Goal: Task Accomplishment & Management: Use online tool/utility

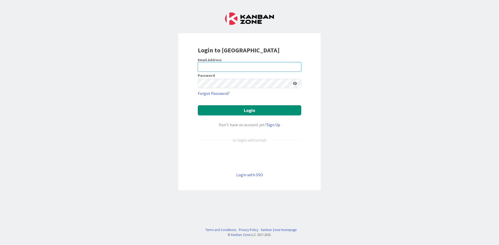
click at [235, 69] on input "email" at bounding box center [249, 66] width 103 height 9
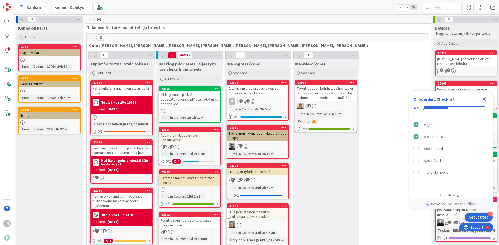
click at [81, 6] on b "Kenno - Kehitys" at bounding box center [69, 7] width 30 height 5
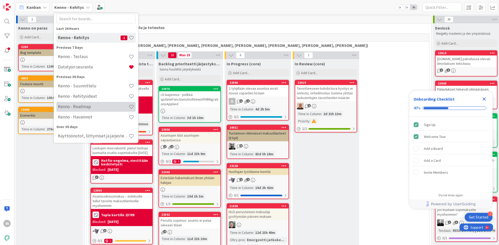
scroll to position [26, 0]
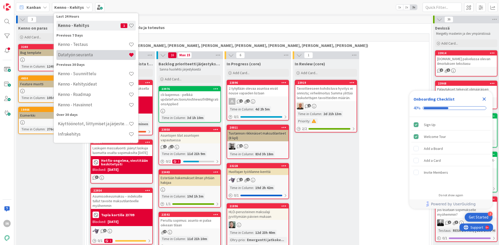
click at [84, 56] on h4 "Datatyön seuranta" at bounding box center [93, 54] width 71 height 5
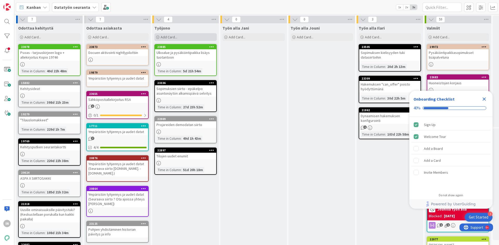
click at [160, 36] on div "Add Card..." at bounding box center [185, 37] width 62 height 8
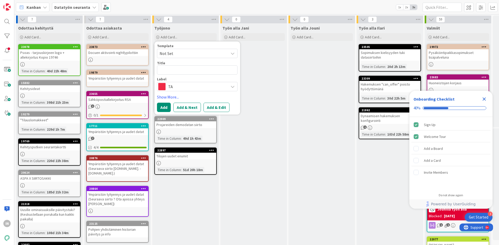
click at [180, 83] on span "TA" at bounding box center [197, 86] width 58 height 7
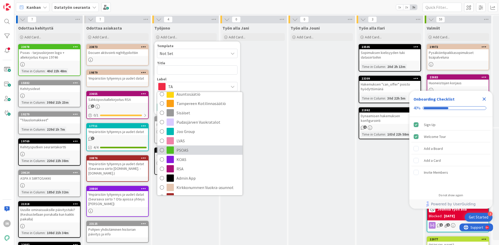
scroll to position [76, 0]
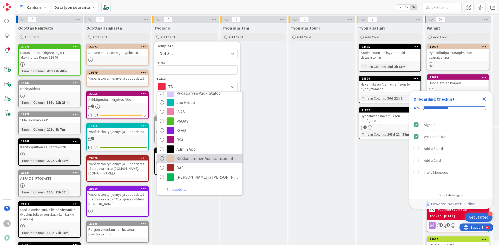
click at [193, 160] on span "Kirkkonummen Vuokra-asunnot" at bounding box center [207, 159] width 63 height 8
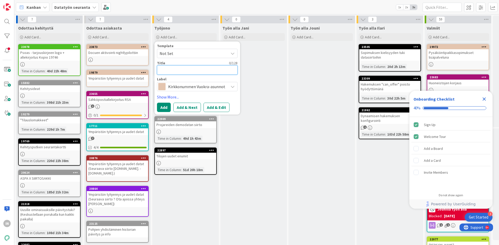
click at [175, 66] on textarea at bounding box center [197, 69] width 81 height 9
type textarea "x"
type textarea "D"
type textarea "x"
type textarea "Do"
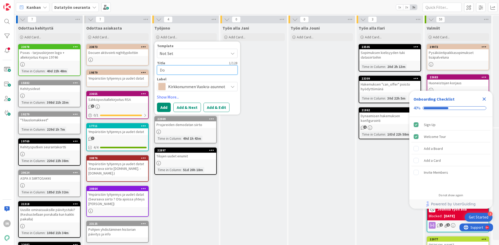
type textarea "x"
type textarea "Doc"
type textarea "x"
type textarea "Docu"
type textarea "x"
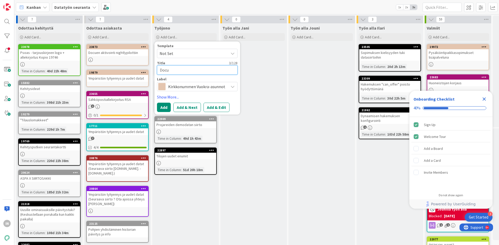
type textarea "Docue"
type textarea "x"
type textarea "Docue"
type textarea "x"
type textarea "Docue a"
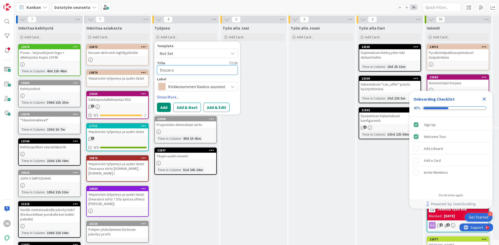
type textarea "x"
type textarea "Docue akt"
type textarea "x"
type textarea "Docue akti"
type textarea "x"
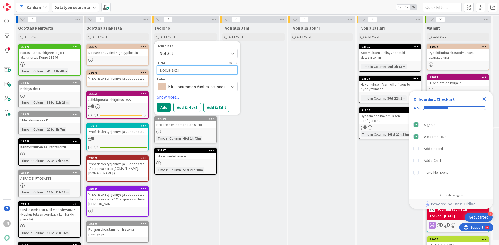
type textarea "Docue aktiv"
type textarea "x"
type textarea "Docue aktivo"
type textarea "x"
type textarea "Docue aktivoi"
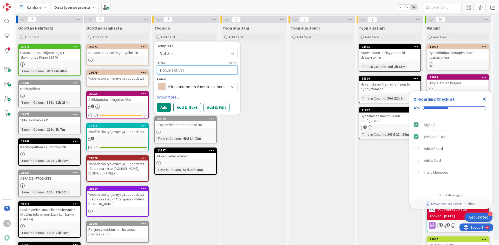
type textarea "x"
type textarea "Docue aktivoin"
type textarea "x"
type textarea "Docue aktivoint"
type textarea "x"
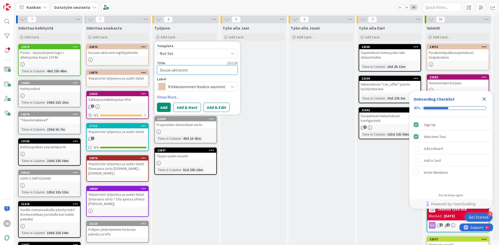
type textarea "Docue aktivointi"
type textarea "x"
type textarea "Docue aktivointi"
type textarea "x"
type textarea "Docue aktivointi t"
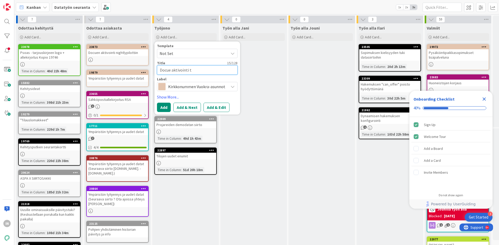
type textarea "x"
type textarea "Docue aktivointi te"
type textarea "x"
type textarea "Docue aktivointi tes"
type textarea "x"
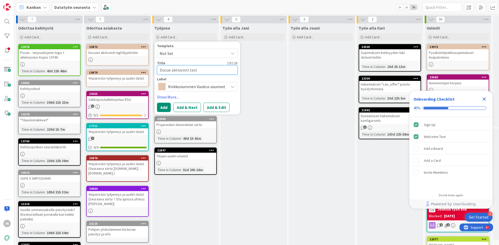
type textarea "Docue aktivointi testi"
type textarea "x"
type textarea "Docue aktivointi"
type textarea "x"
type textarea "Docue aktivointi p"
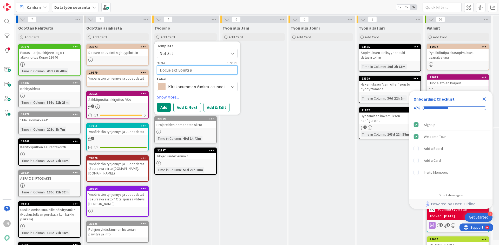
type textarea "x"
type textarea "Docue aktivointi pi"
type textarea "x"
type textarea "Docue aktivointi pil"
type textarea "x"
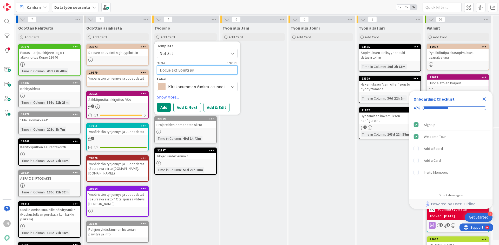
type textarea "Docue aktivointi pilo"
type textarea "x"
type textarea "Docue aktivointi pilot"
type textarea "x"
type textarea "Docue aktivointi pilott"
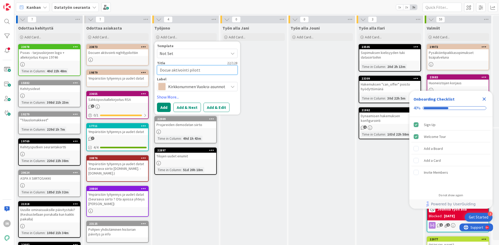
type textarea "x"
type textarea "Docue aktivointi pilotti"
type textarea "x"
type textarea "Docue aktivointi pilottii"
type textarea "x"
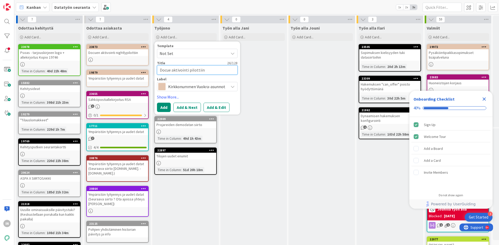
type textarea "Docue aktivointi pilottiin"
click at [162, 105] on button "Add" at bounding box center [164, 107] width 14 height 9
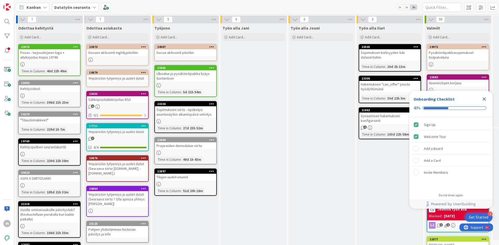
click at [216, 47] on div at bounding box center [211, 47] width 9 height 4
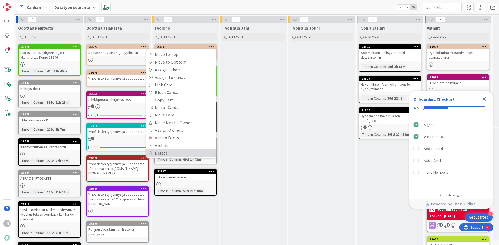
drag, startPoint x: 170, startPoint y: 153, endPoint x: 173, endPoint y: 151, distance: 3.4
click at [170, 153] on link "Delete" at bounding box center [181, 154] width 70 height 8
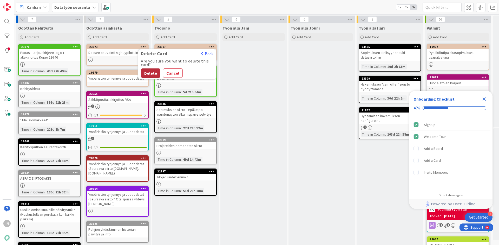
click at [150, 72] on button "Delete" at bounding box center [150, 73] width 19 height 9
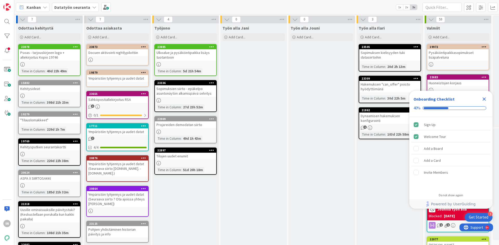
click at [262, 121] on div "Työn alla Jani Add Card..." at bounding box center [253, 194] width 67 height 343
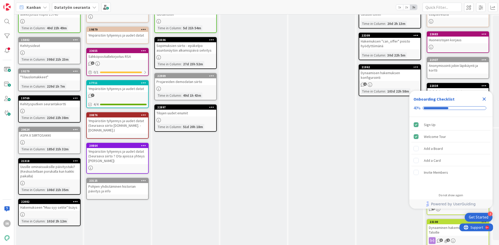
scroll to position [26, 0]
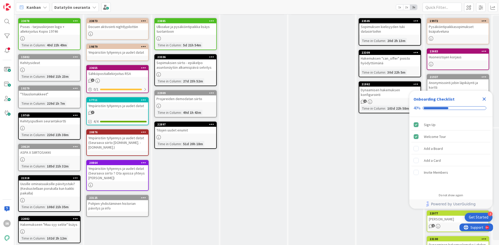
click at [485, 98] on icon "Close Checklist" at bounding box center [484, 99] width 6 height 6
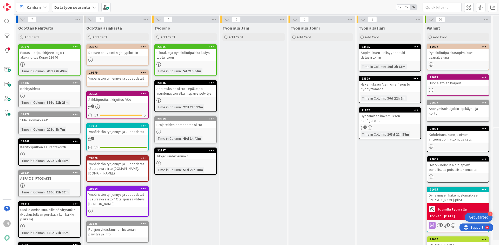
scroll to position [0, 0]
click at [369, 37] on span "Add Card..." at bounding box center [373, 37] width 17 height 5
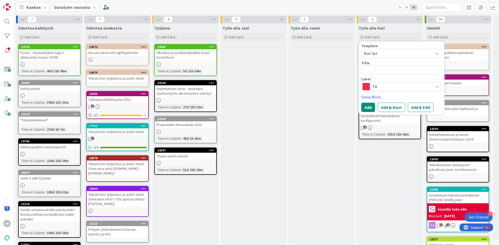
click at [387, 90] on div "TA" at bounding box center [401, 86] width 81 height 9
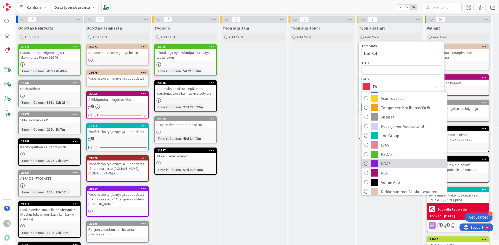
scroll to position [52, 0]
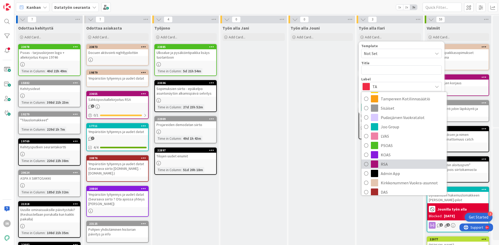
click at [383, 165] on span "RSA" at bounding box center [412, 165] width 63 height 8
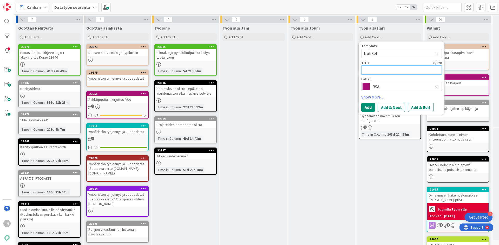
click at [384, 71] on textarea at bounding box center [401, 69] width 81 height 9
type textarea "x"
type textarea "D"
type textarea "x"
type textarea "Do"
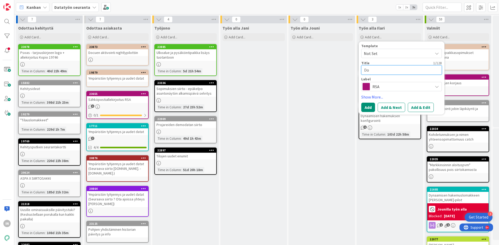
type textarea "x"
type textarea "Doc"
type textarea "x"
type textarea "Docu"
type textarea "x"
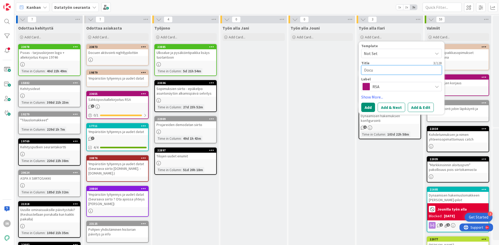
type textarea "Docue"
type textarea "x"
type textarea "Docuen"
type textarea "x"
type textarea "Docuen"
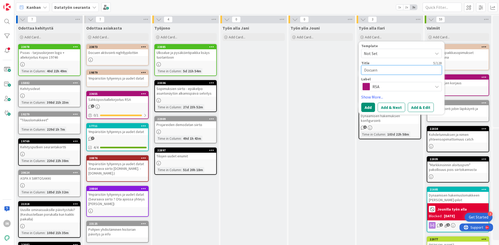
type textarea "x"
type textarea "Docuen a"
type textarea "x"
type textarea "Docuen ak"
type textarea "x"
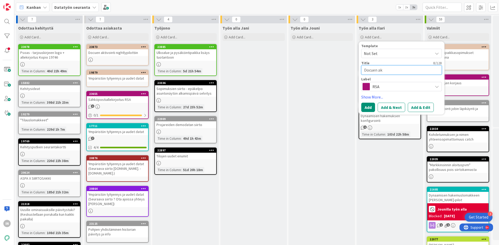
type textarea "Docuen akt"
type textarea "x"
type textarea "Docuen akti"
type textarea "x"
type textarea "Docuen aktiv"
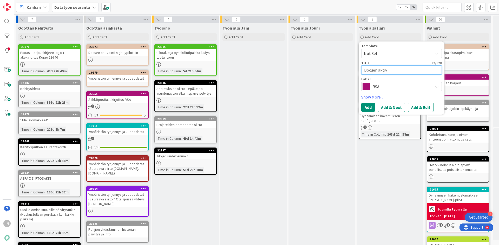
type textarea "x"
type textarea "Docuen aktivoi"
type textarea "x"
type textarea "Docuen aktivoin"
type textarea "x"
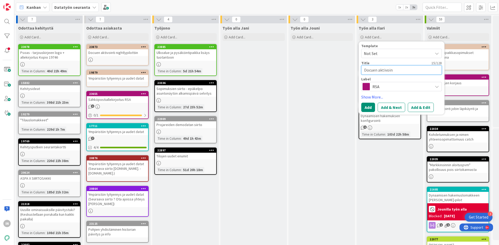
type textarea "Docuen aktivoint"
type textarea "x"
type textarea "Docuen aktivointi"
type textarea "x"
type textarea "Docuen aktivointi"
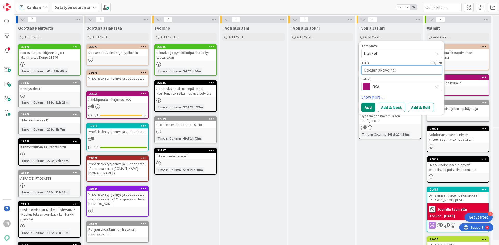
type textarea "x"
type textarea "Docuen aktivointi t"
type textarea "x"
type textarea "Docuen aktivointi tu"
type textarea "x"
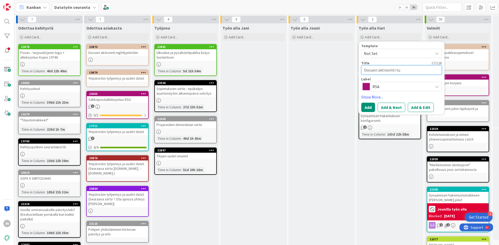
type textarea "Docuen aktivointi tuo"
type textarea "x"
type textarea "Docuen aktivointi tuota"
type textarea "x"
type textarea "Docuen aktivointi tuotant"
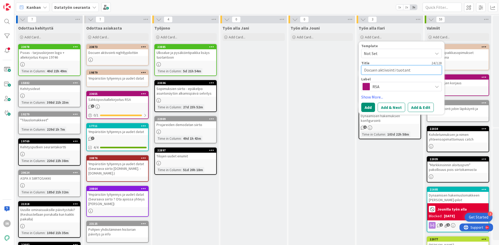
type textarea "x"
type textarea "Docuen aktivointi tuotanto"
type textarea "x"
type textarea "Docuen aktivointi tuotantoo"
type textarea "x"
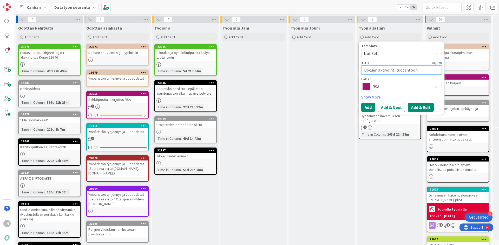
type textarea "Docuen aktivointi tuotantoon"
click at [417, 107] on button "Add & Edit" at bounding box center [421, 107] width 26 height 9
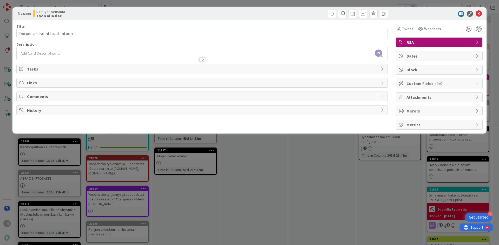
click at [97, 53] on div "IN [PERSON_NAME] just joined" at bounding box center [202, 53] width 371 height 13
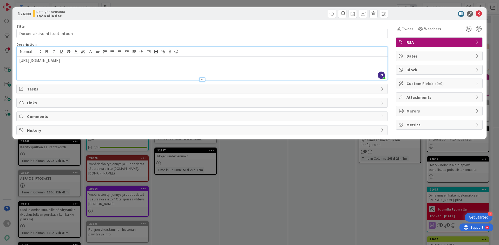
click at [207, 69] on div "[URL][DOMAIN_NAME]" at bounding box center [202, 68] width 371 height 23
paste input "[URL][DOMAIN_NAME]"
type input "[URL][DOMAIN_NAME]"
click at [205, 69] on div "Slack" at bounding box center [202, 68] width 371 height 23
click at [478, 15] on icon at bounding box center [478, 14] width 6 height 6
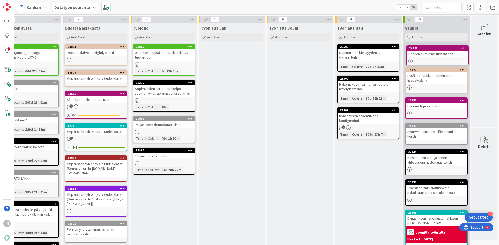
scroll to position [0, 25]
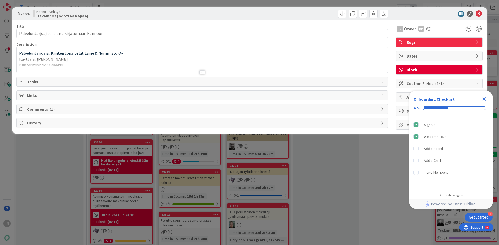
click at [168, 61] on div at bounding box center [202, 65] width 371 height 13
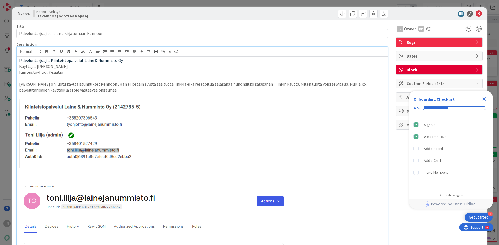
click at [483, 99] on icon "Close Checklist" at bounding box center [483, 99] width 3 height 3
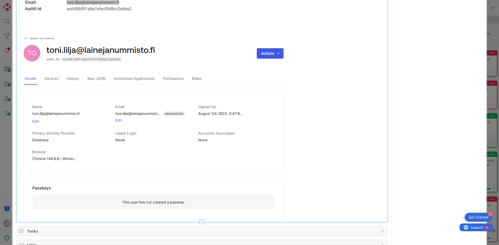
scroll to position [191, 0]
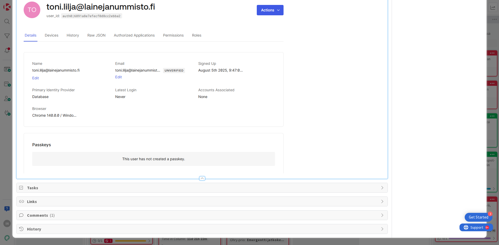
click at [58, 218] on span "Comments ( 1 )" at bounding box center [202, 216] width 351 height 6
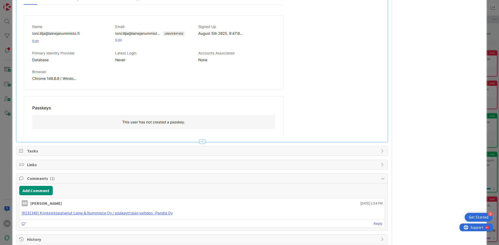
scroll to position [239, 0]
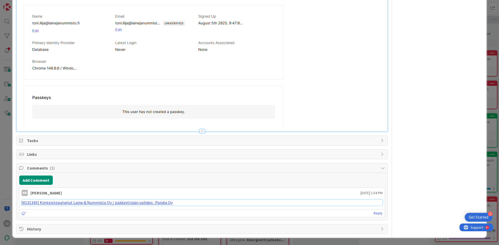
click at [111, 203] on link "[#131343] Kiinteistöpalvelut Laine & Nummisto Oy / pääkäyttäjän vaihdos : Pandi…" at bounding box center [97, 202] width 151 height 5
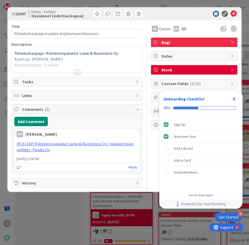
click at [77, 73] on div at bounding box center [77, 72] width 6 height 4
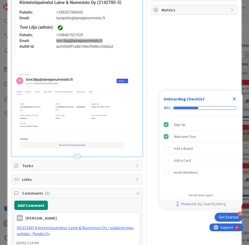
scroll to position [153, 0]
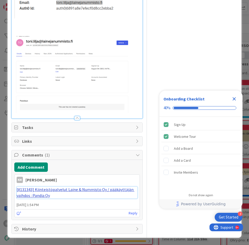
click at [42, 195] on link "[#131343] Kiinteistöpalvelut Laine & Nummisto Oy / pääkäyttäjän vaihdos : Pandi…" at bounding box center [76, 192] width 118 height 11
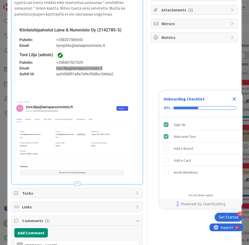
scroll to position [0, 0]
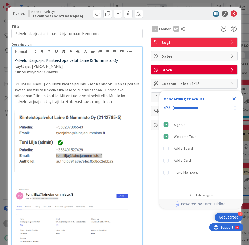
click at [235, 99] on icon "Close Checklist" at bounding box center [234, 99] width 6 height 6
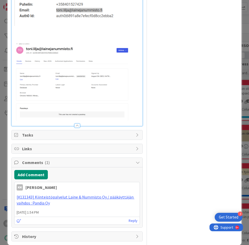
scroll to position [153, 0]
